Goal: Navigation & Orientation: Find specific page/section

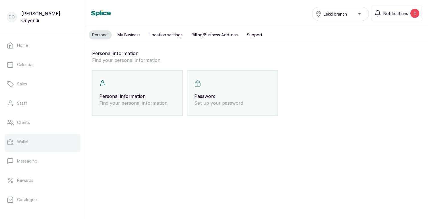
scroll to position [98, 0]
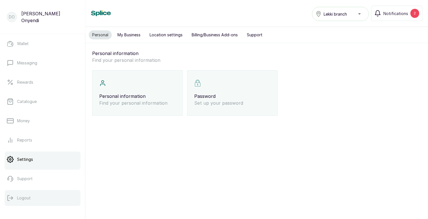
click at [30, 196] on p "Logout" at bounding box center [24, 199] width 14 height 6
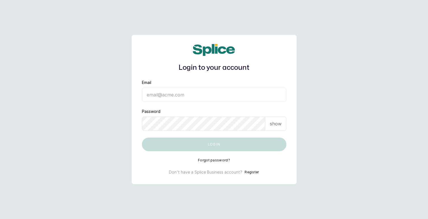
click at [175, 96] on input "Email" at bounding box center [214, 95] width 144 height 14
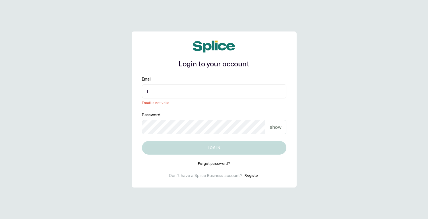
type input "[EMAIL_ADDRESS][DOMAIN_NAME]"
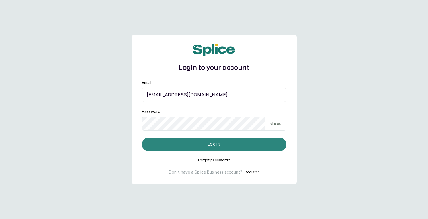
click at [218, 144] on button "Log in" at bounding box center [214, 145] width 144 height 14
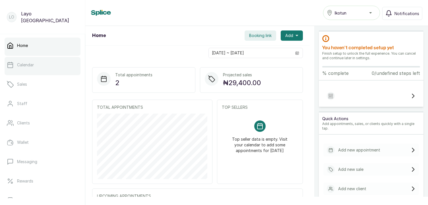
click at [36, 66] on link "Calendar" at bounding box center [43, 65] width 76 height 16
